Goal: Navigation & Orientation: Find specific page/section

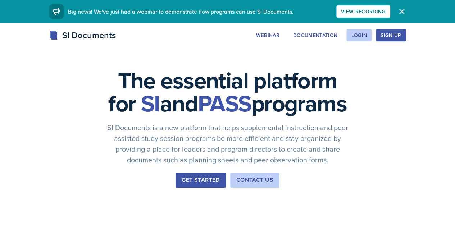
click at [406, 39] on div "Webinar Documentation Login Sign Up" at bounding box center [329, 35] width 154 height 12
click at [372, 39] on button "Login" at bounding box center [359, 35] width 25 height 12
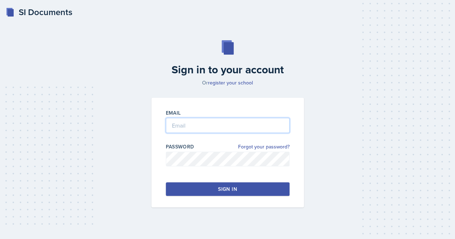
type input "[EMAIL_ADDRESS][DOMAIN_NAME]"
click at [247, 131] on input "[EMAIL_ADDRESS][DOMAIN_NAME]" at bounding box center [228, 125] width 124 height 15
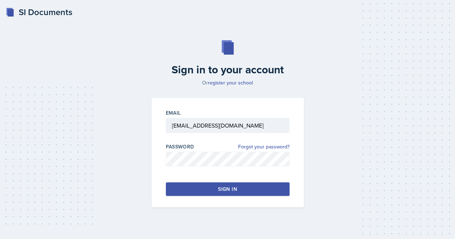
click at [224, 188] on div "Sign in" at bounding box center [227, 189] width 19 height 7
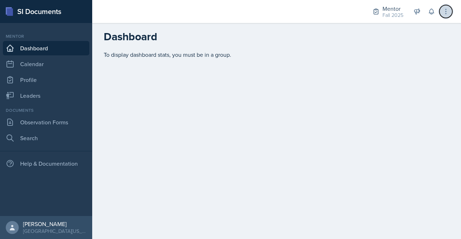
click at [448, 14] on icon at bounding box center [445, 11] width 7 height 7
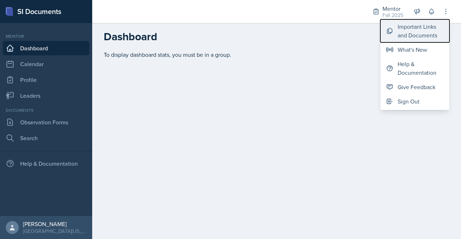
click at [419, 37] on div "Important Links and Documents" at bounding box center [420, 30] width 46 height 17
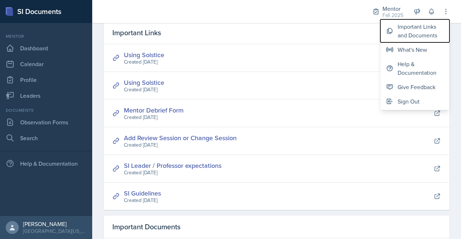
scroll to position [28, 0]
